Goal: Check status: Check status

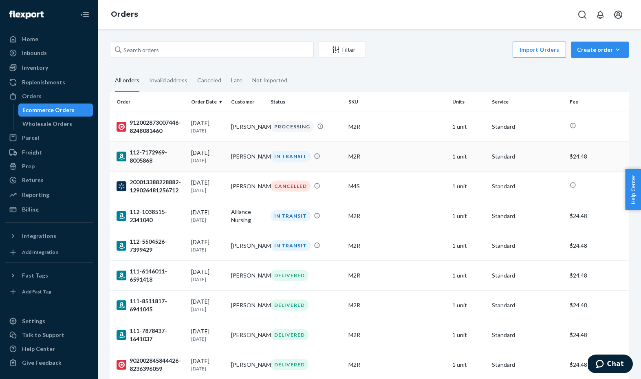
click at [145, 152] on div "112-7172969-8005868" at bounding box center [151, 156] width 68 height 16
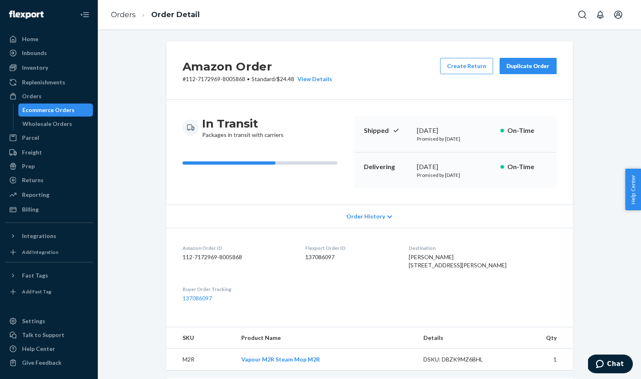
click at [37, 103] on link "Ecommerce Orders" at bounding box center [55, 109] width 75 height 13
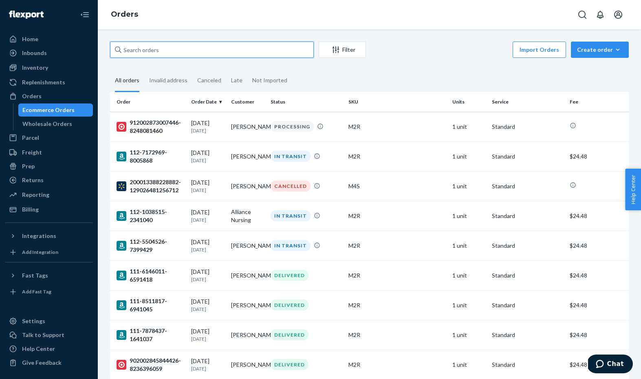
click at [169, 50] on input "text" at bounding box center [212, 50] width 204 height 16
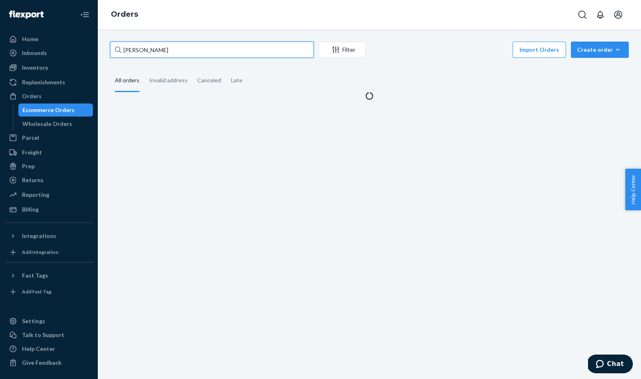
type input "[PERSON_NAME]"
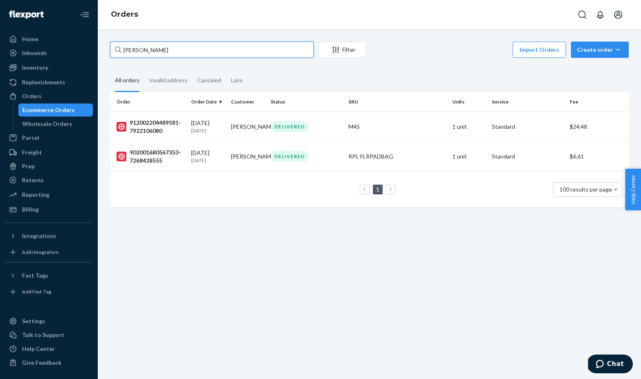
drag, startPoint x: 142, startPoint y: 48, endPoint x: 107, endPoint y: 43, distance: 35.0
click at [108, 43] on div "[PERSON_NAME] Filter Import Orders Create order Ecommerce order Removal order A…" at bounding box center [369, 129] width 531 height 174
